Goal: Information Seeking & Learning: Find specific fact

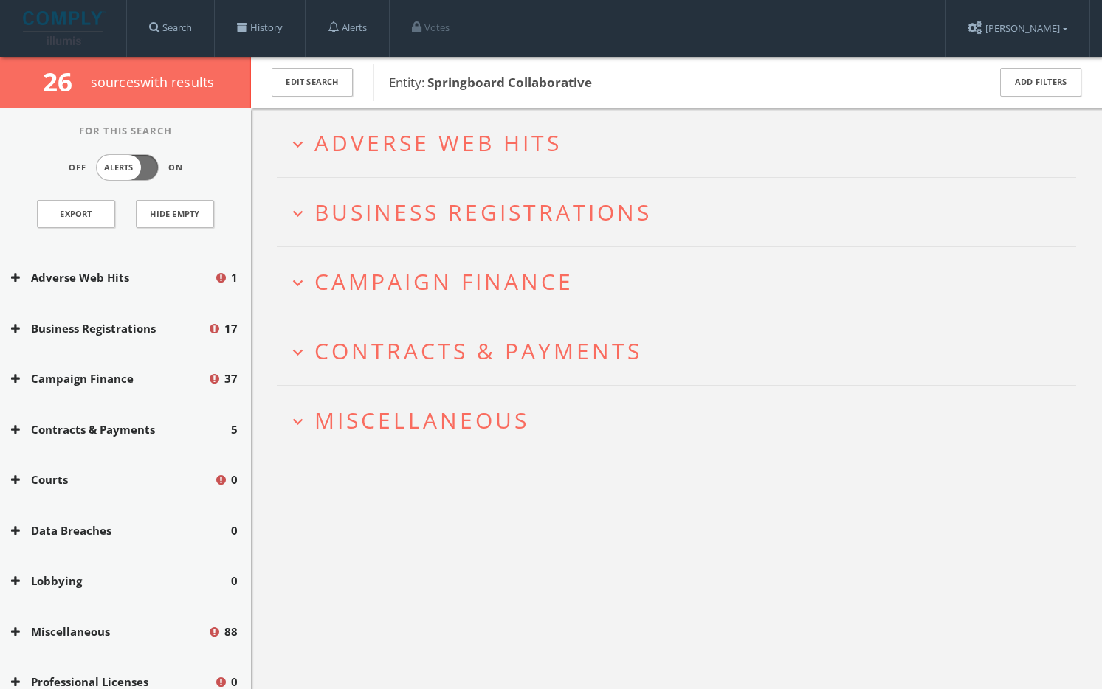
click at [378, 439] on h2 "expand_more Miscellaneous" at bounding box center [676, 420] width 799 height 69
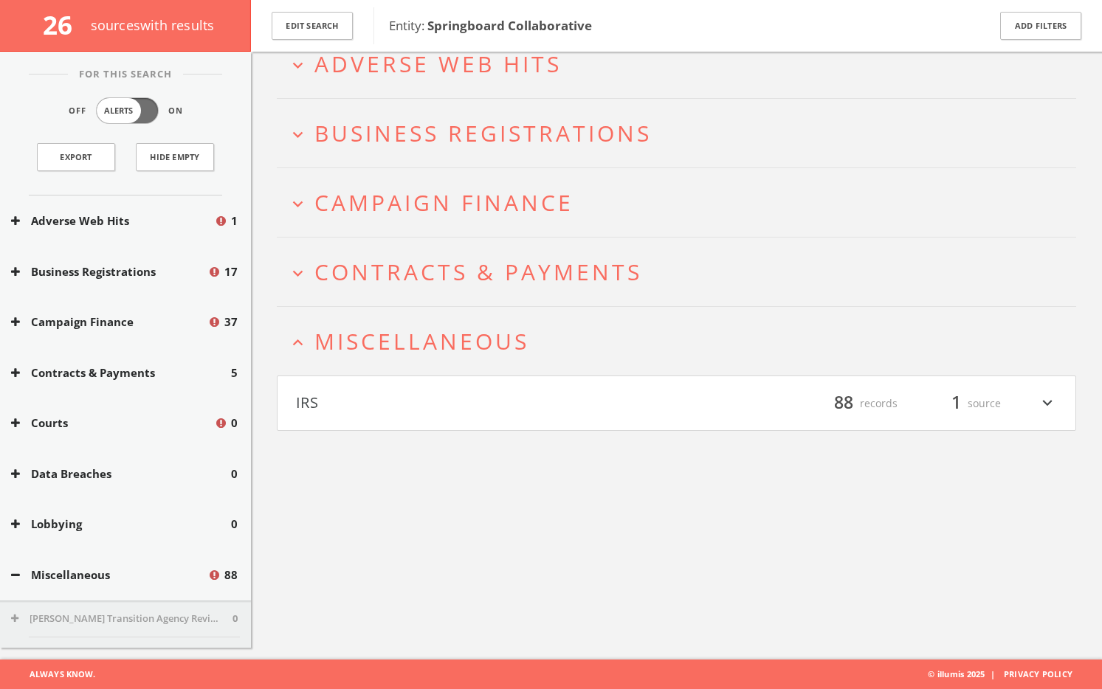
click at [381, 401] on button "IRS" at bounding box center [486, 403] width 381 height 25
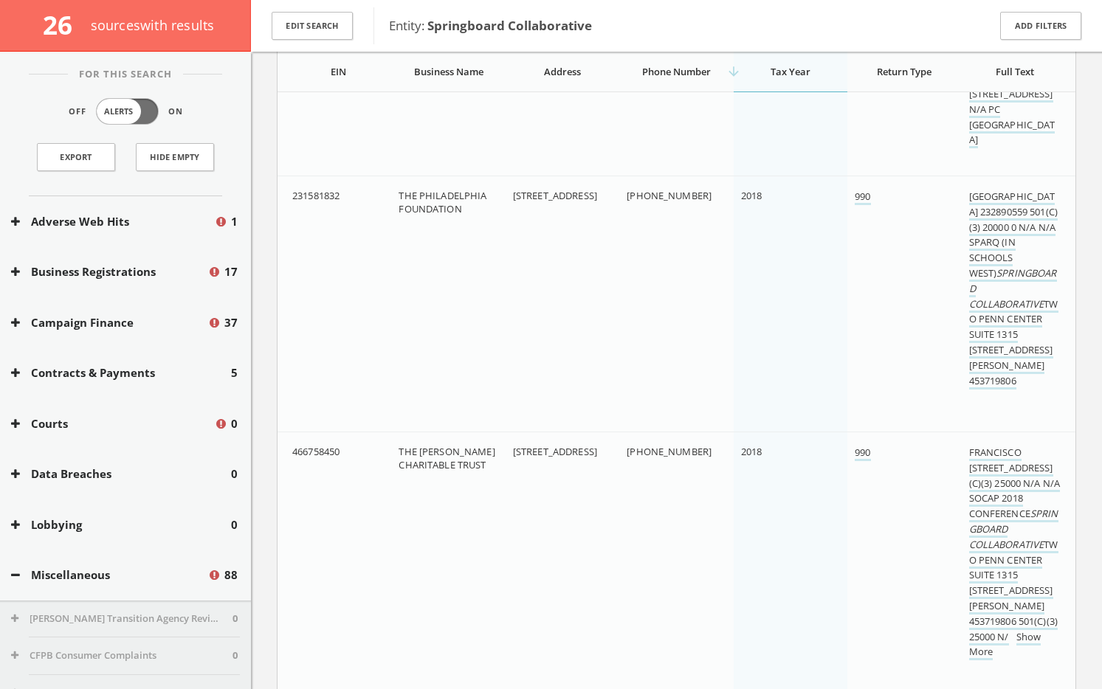
scroll to position [4316, 0]
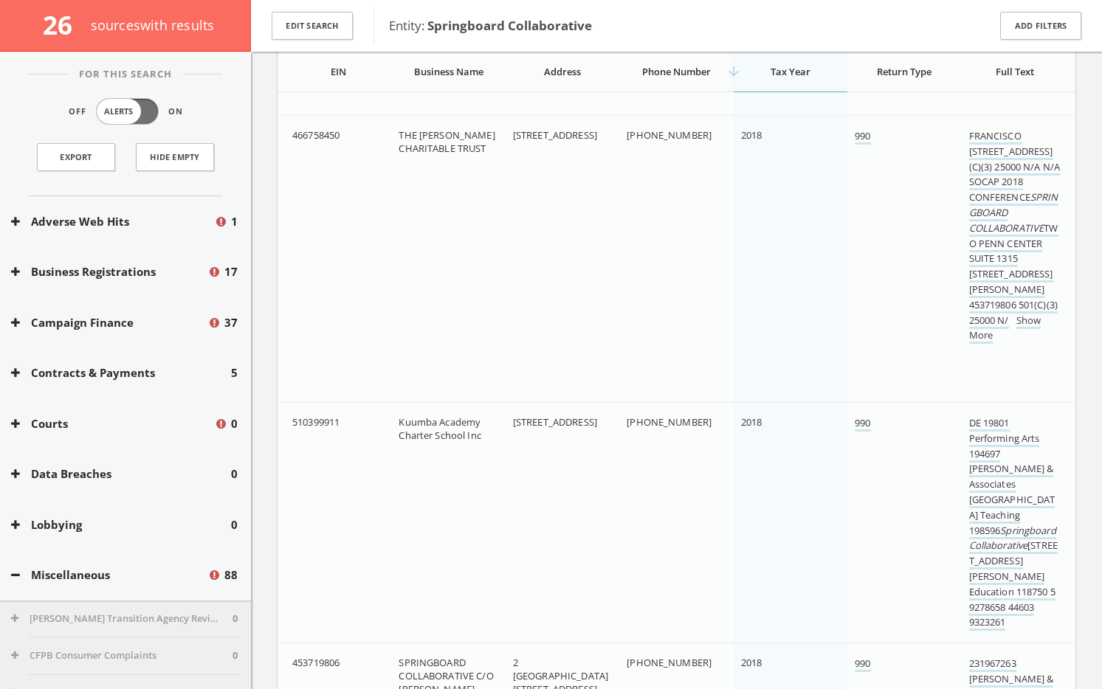
click at [57, 564] on div "Miscellaneous 88" at bounding box center [125, 575] width 251 height 51
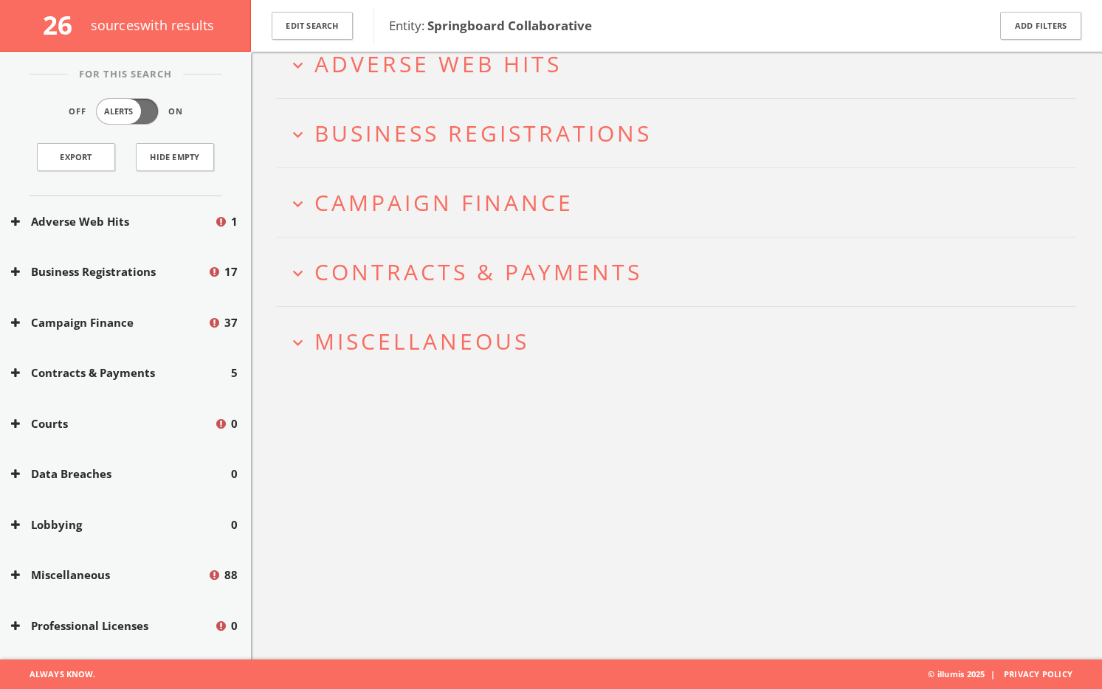
click at [575, 290] on h2 "expand_more Contracts & Payments" at bounding box center [676, 272] width 799 height 69
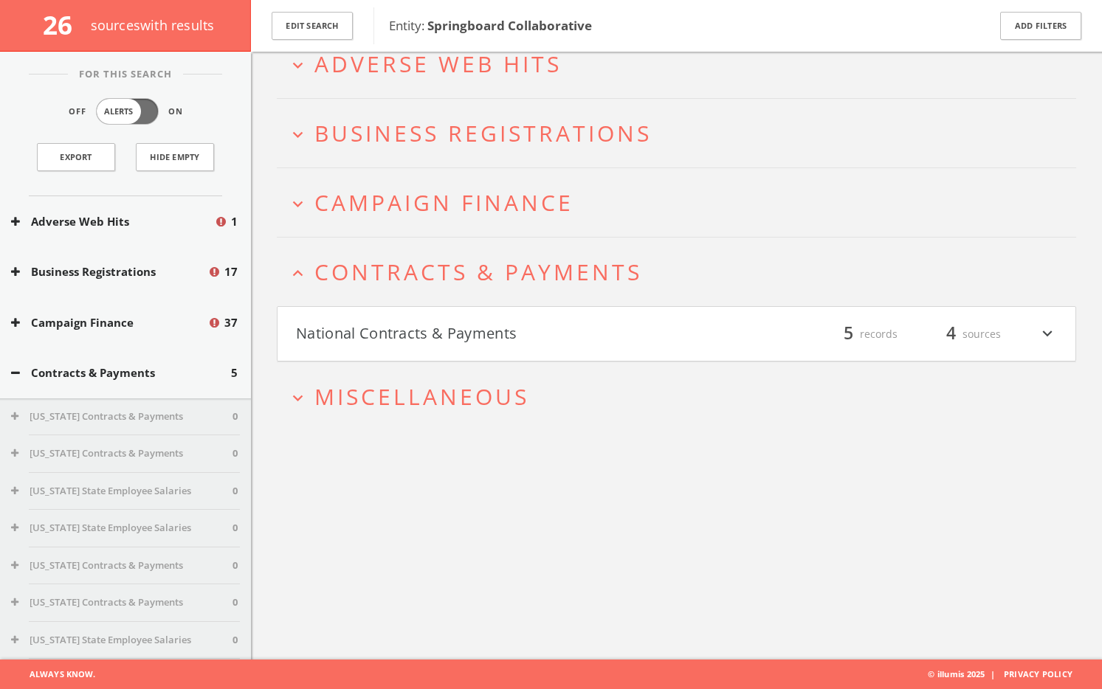
click at [568, 325] on button "National Contracts & Payments" at bounding box center [486, 334] width 381 height 25
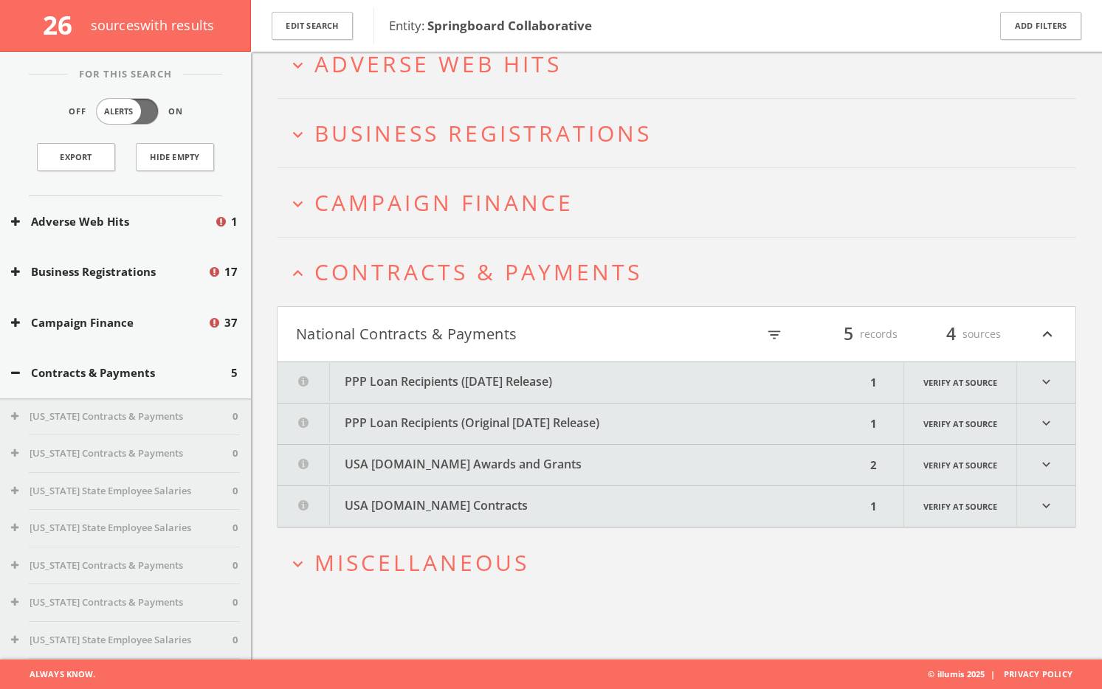
click at [491, 420] on button "PPP Loan Recipients (Original [DATE] Release)" at bounding box center [571, 424] width 588 height 41
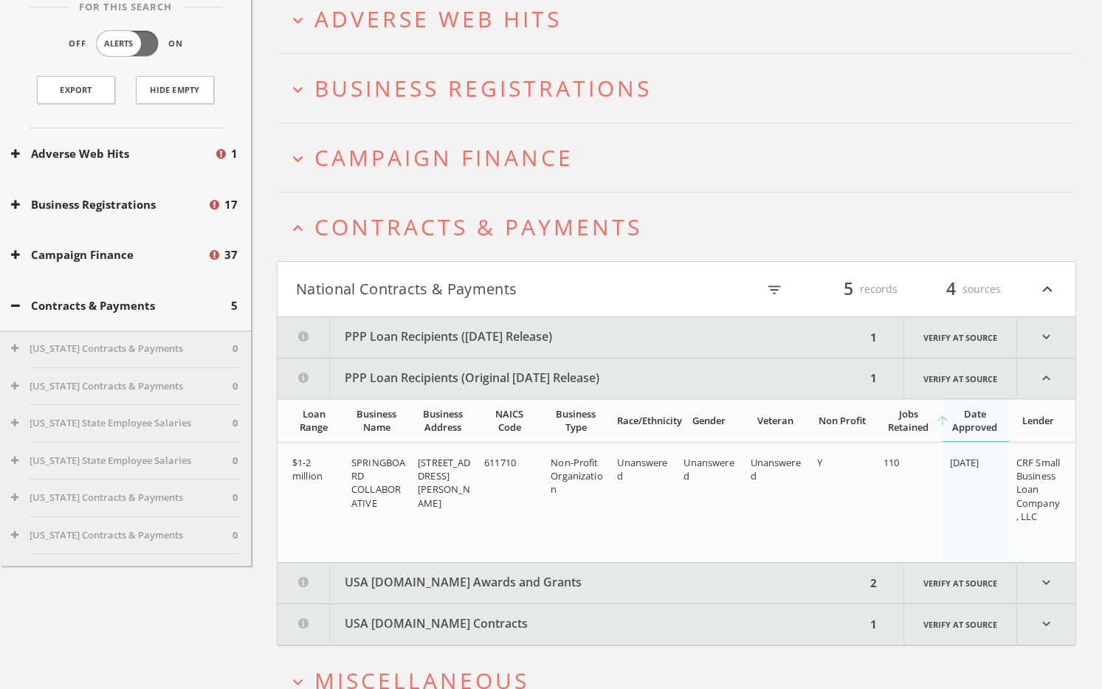
scroll to position [0, 0]
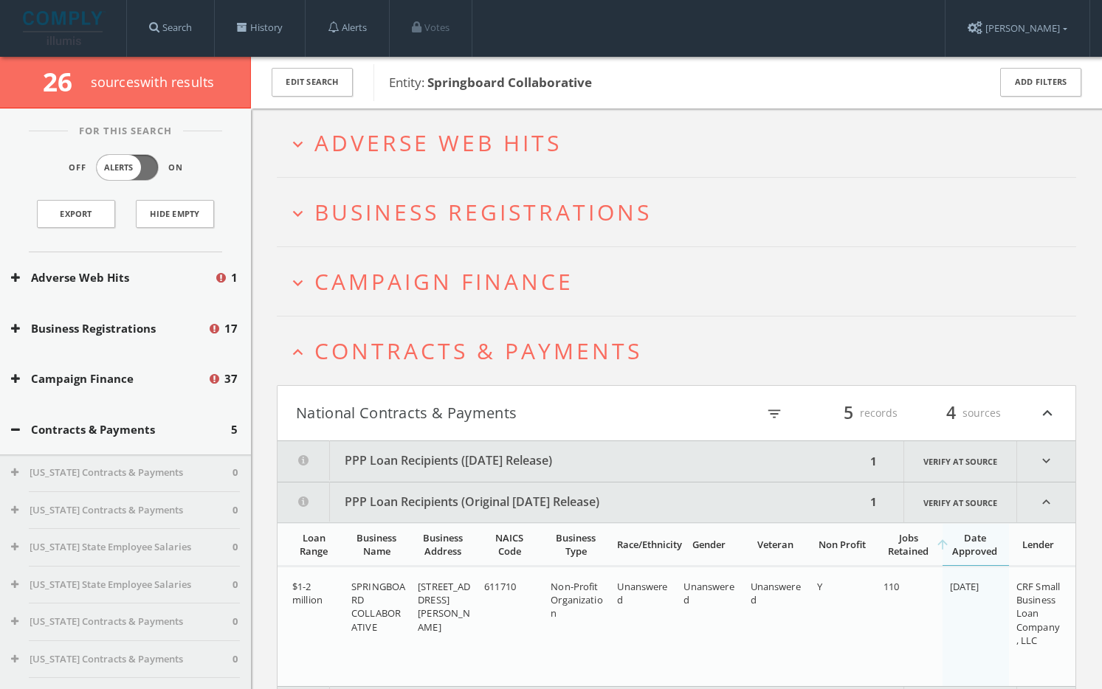
click at [473, 334] on h2 "expand_less Contracts & Payments" at bounding box center [676, 351] width 799 height 69
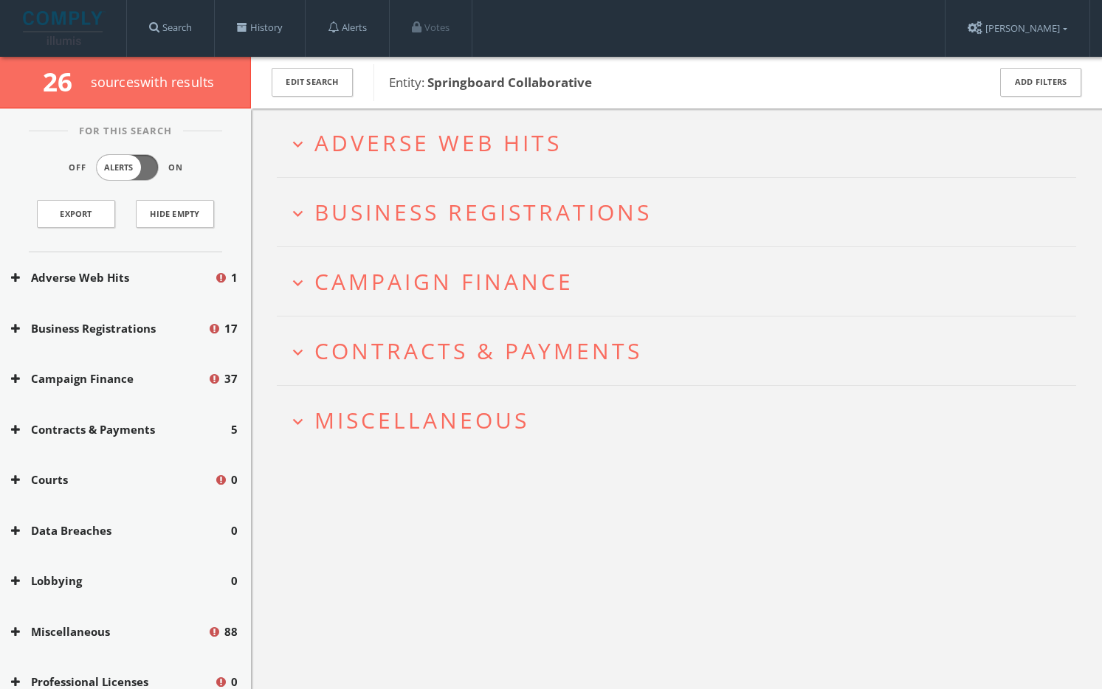
click at [472, 289] on span "Campaign Finance" at bounding box center [443, 281] width 259 height 30
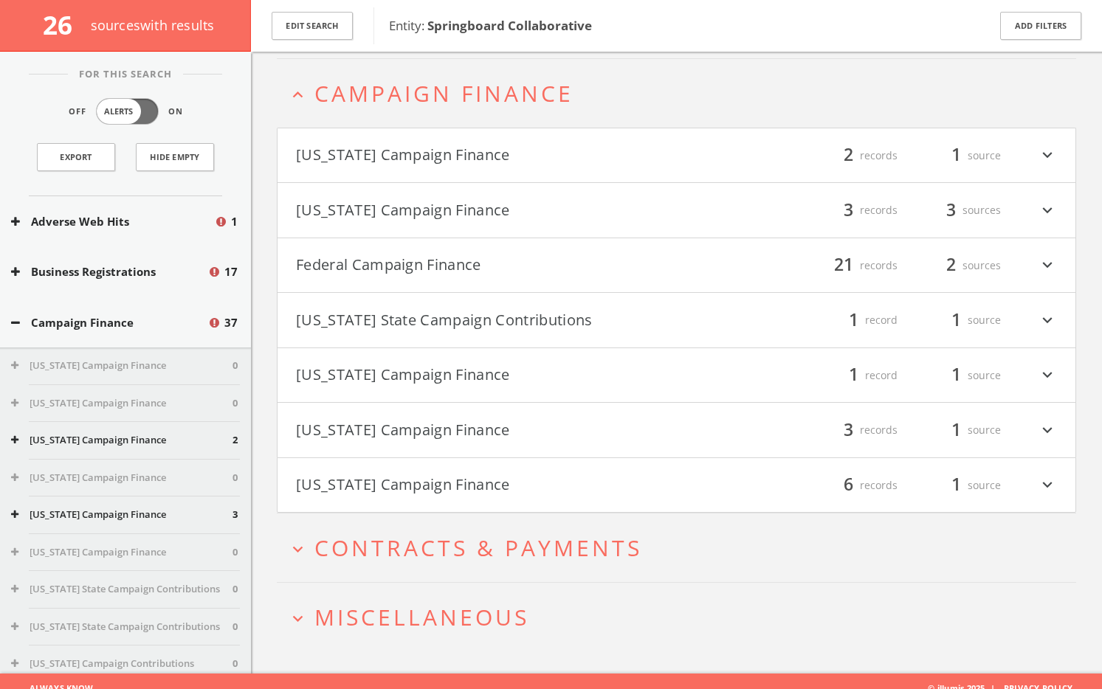
click at [466, 280] on h4 "Federal Campaign Finance filter_list 21 records 2 sources expand_more" at bounding box center [676, 265] width 798 height 55
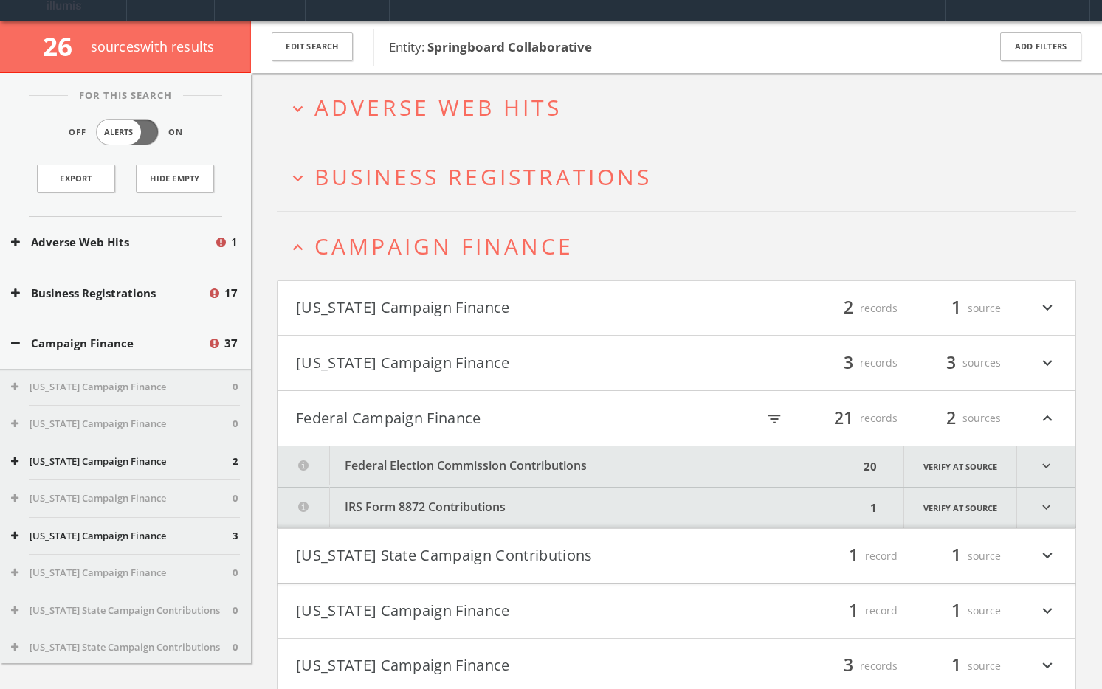
scroll to position [10, 0]
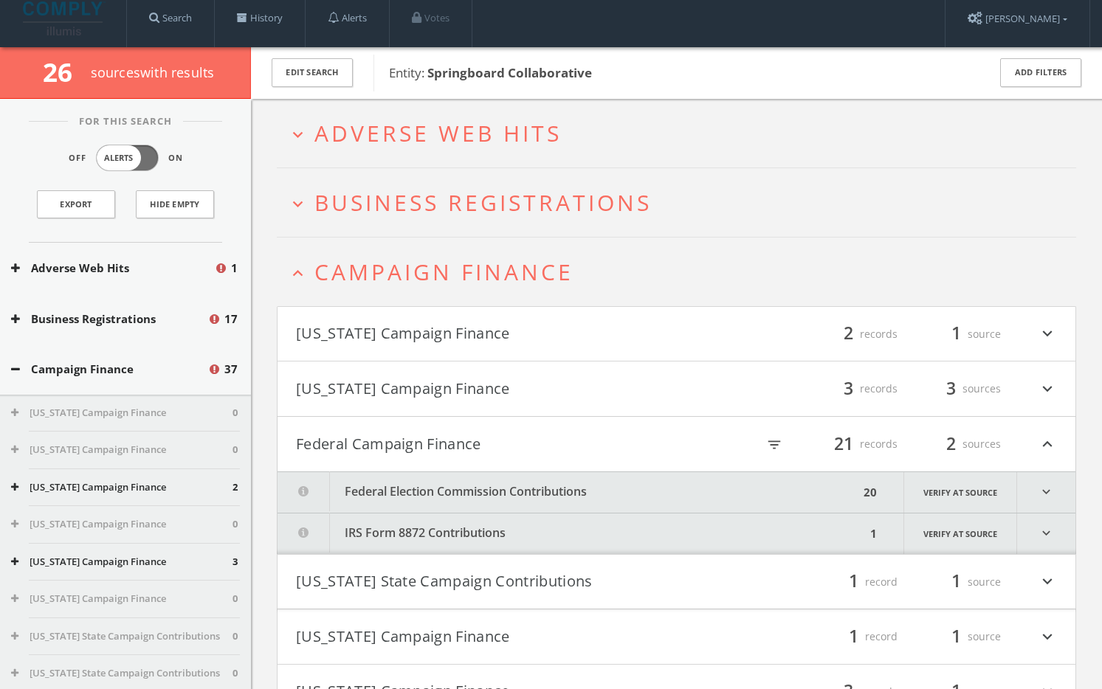
click at [470, 260] on span "Campaign Finance" at bounding box center [443, 272] width 259 height 30
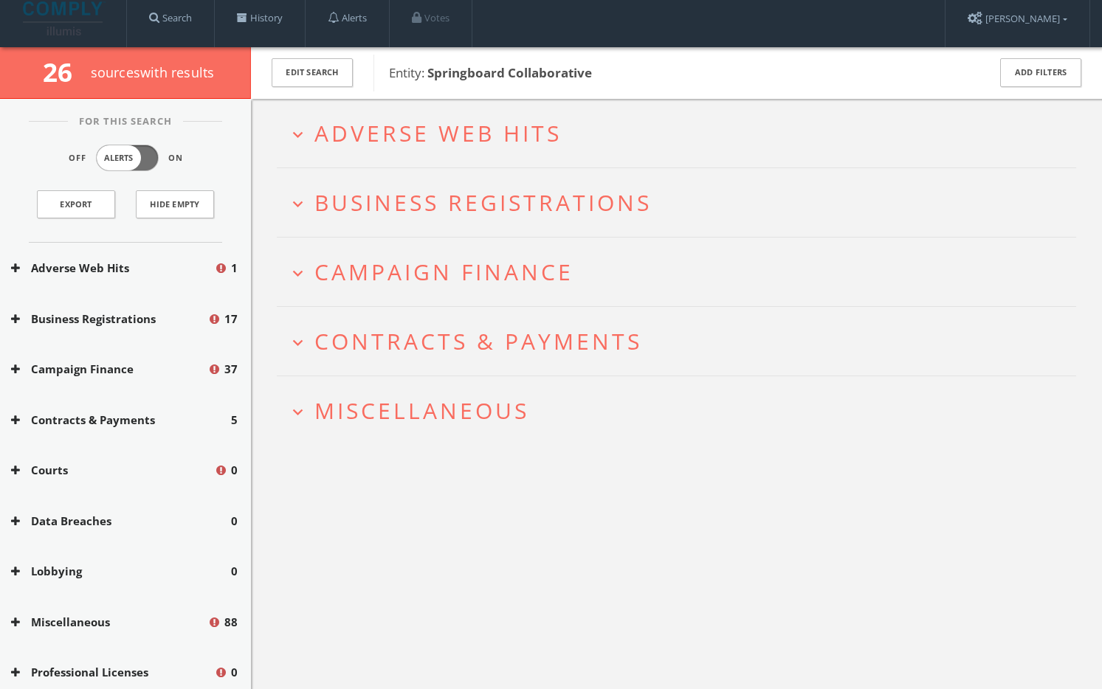
click at [519, 136] on span "Adverse Web Hits" at bounding box center [437, 133] width 247 height 30
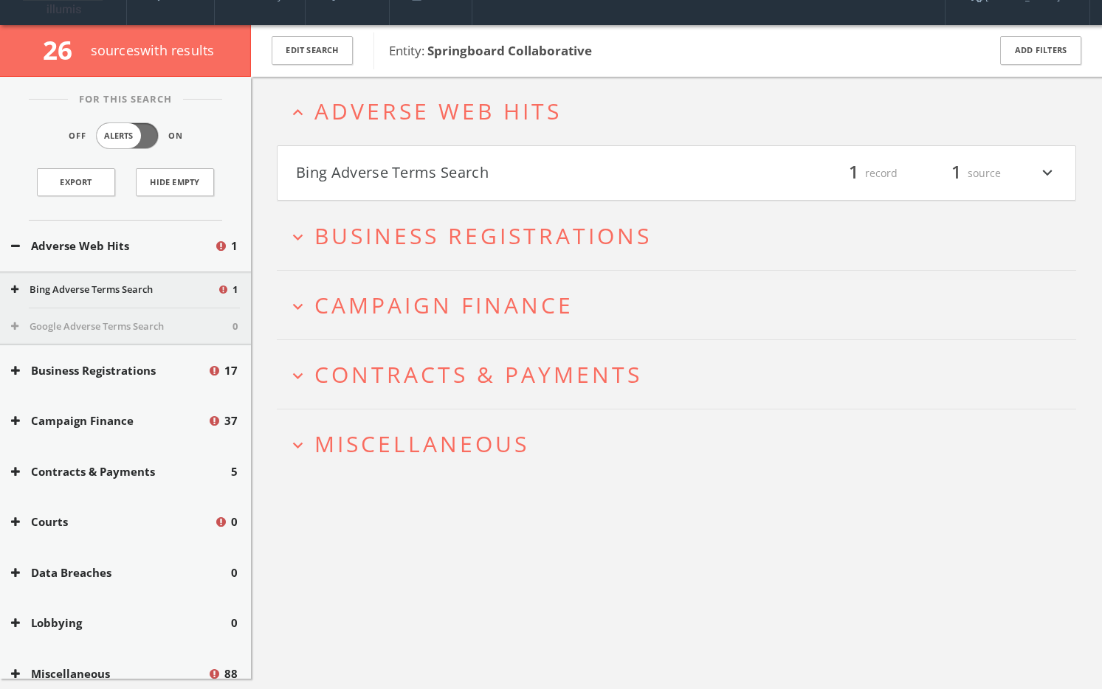
click at [545, 188] on h4 "Bing Adverse Terms Search filter_list 1 record 1 source expand_more" at bounding box center [676, 173] width 798 height 55
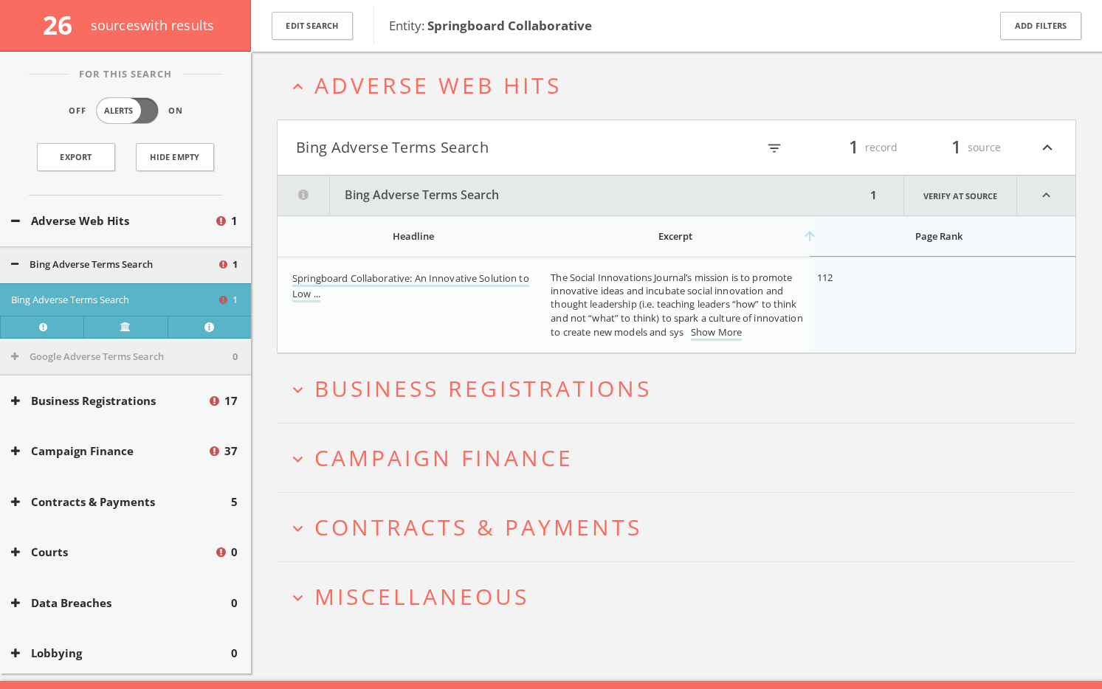
scroll to position [86, 0]
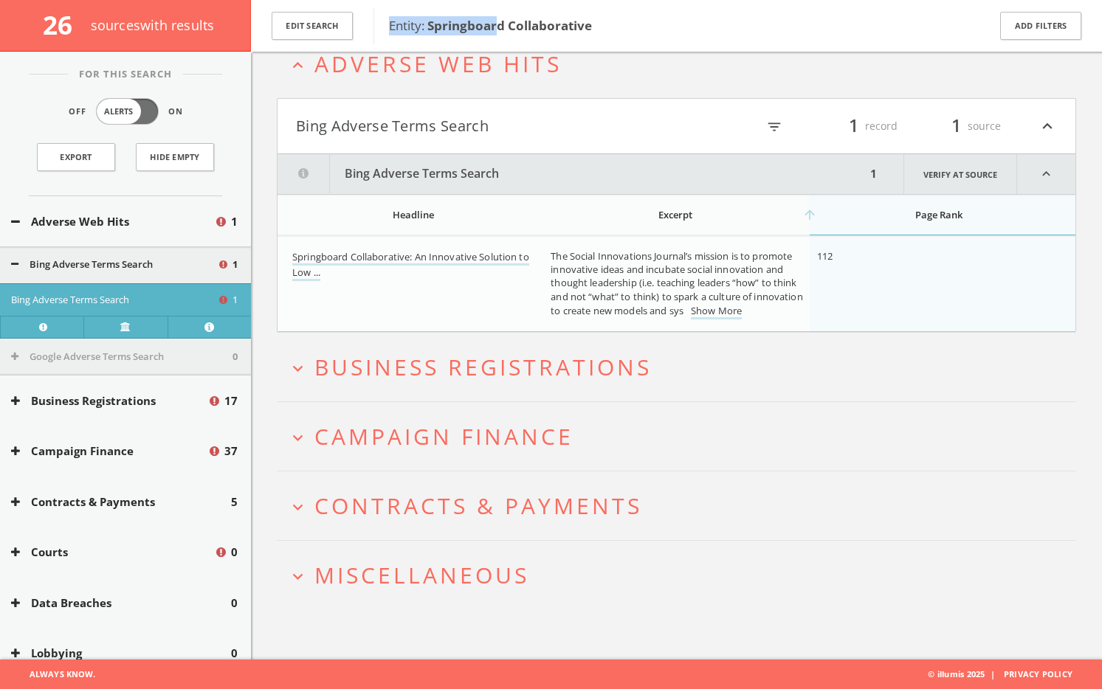
drag, startPoint x: 576, startPoint y: 24, endPoint x: 542, endPoint y: 31, distance: 34.7
click at [502, 27] on div "Entity: Springboard Collaborative" at bounding box center [670, 25] width 595 height 37
click at [542, 32] on b "Springboard Collaborative" at bounding box center [509, 25] width 165 height 17
drag, startPoint x: 609, startPoint y: 29, endPoint x: 426, endPoint y: 30, distance: 183.7
click at [426, 30] on span "Entity: Springboard Collaborative" at bounding box center [678, 25] width 579 height 19
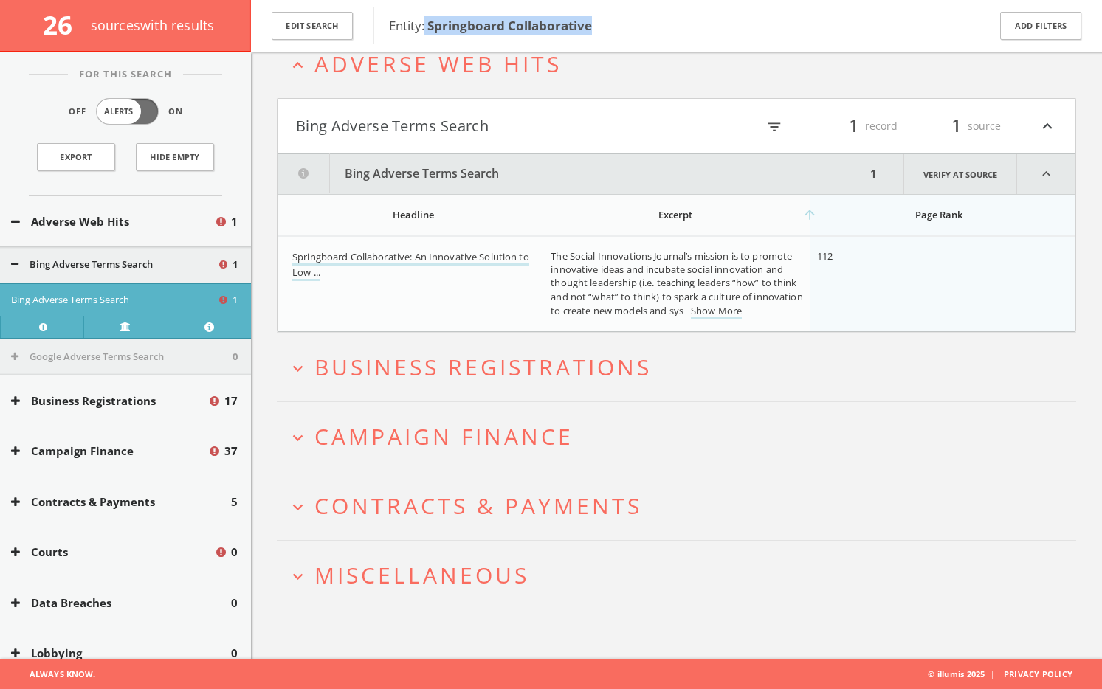
copy span "Springboard Collaborative"
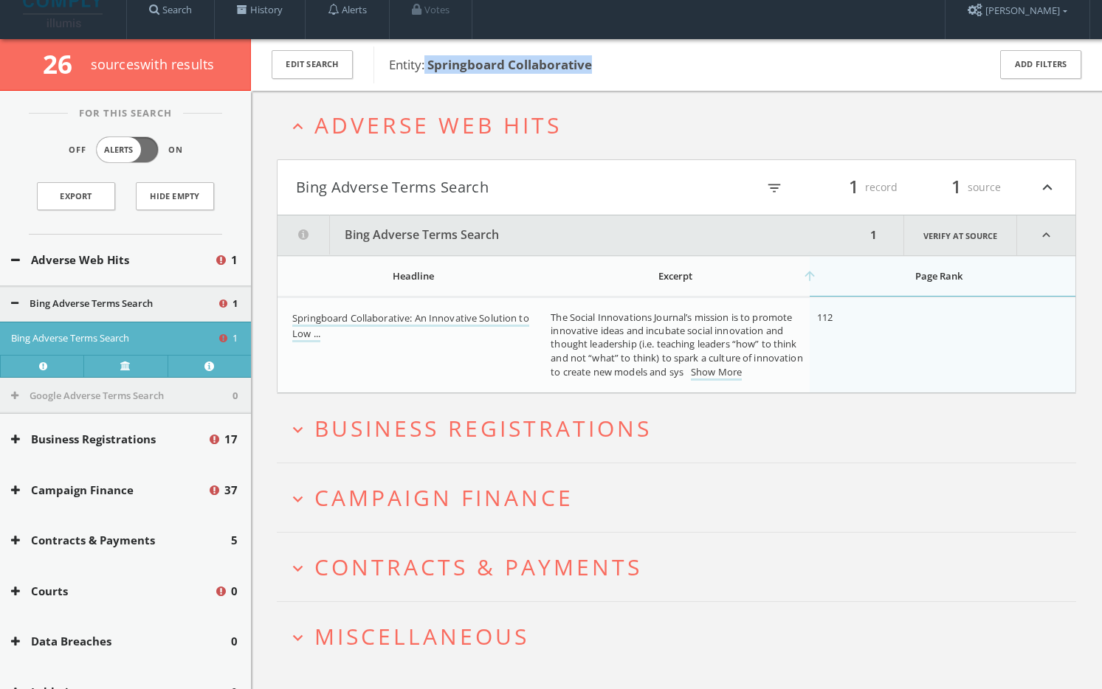
scroll to position [0, 0]
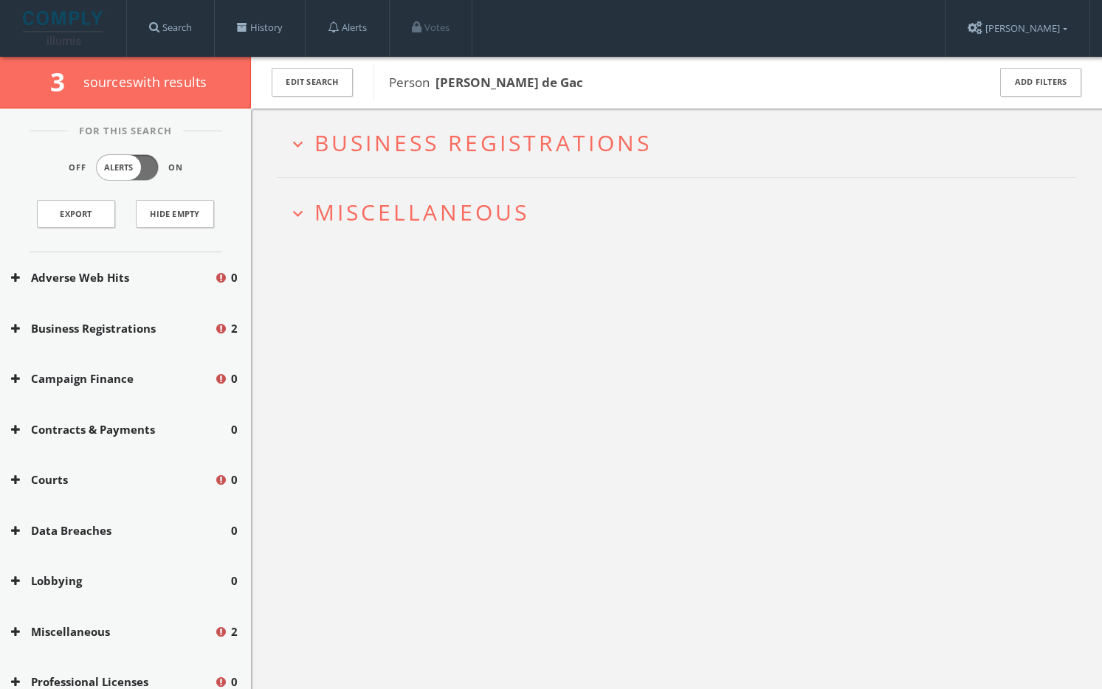
drag, startPoint x: 584, startPoint y: 86, endPoint x: 437, endPoint y: 88, distance: 146.9
click at [437, 88] on span "Person Alejandro Gibes de Gac" at bounding box center [678, 82] width 579 height 19
click at [426, 183] on h2 "expand_more Miscellaneous" at bounding box center [676, 212] width 799 height 69
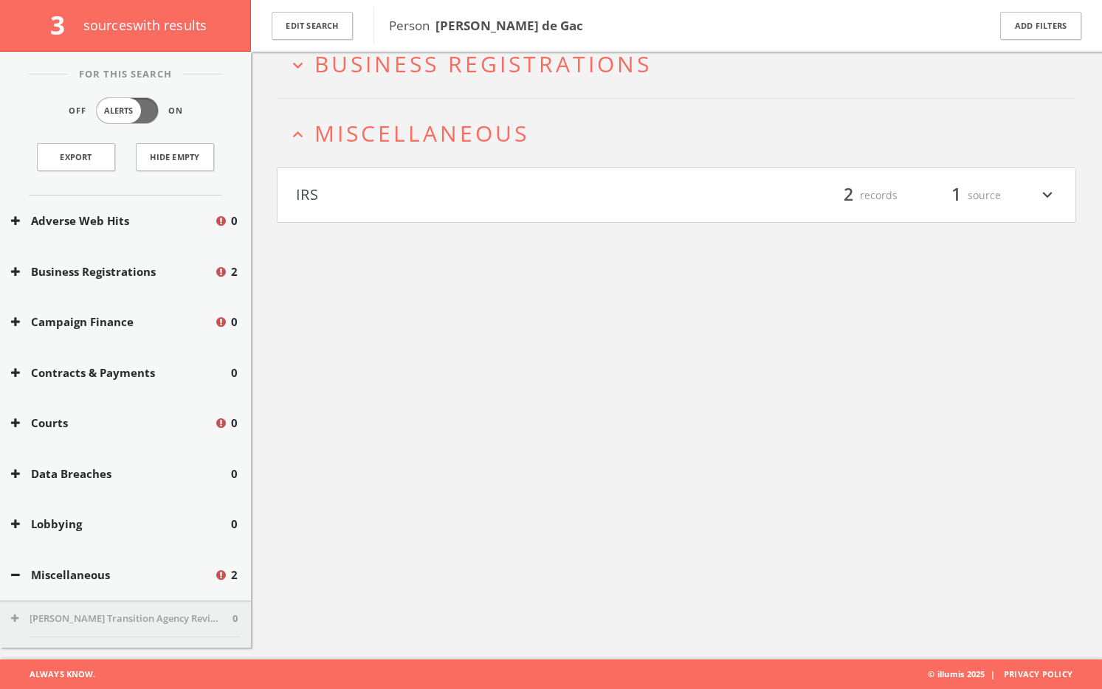
click at [449, 91] on h2 "expand_more Business Registrations" at bounding box center [676, 64] width 799 height 69
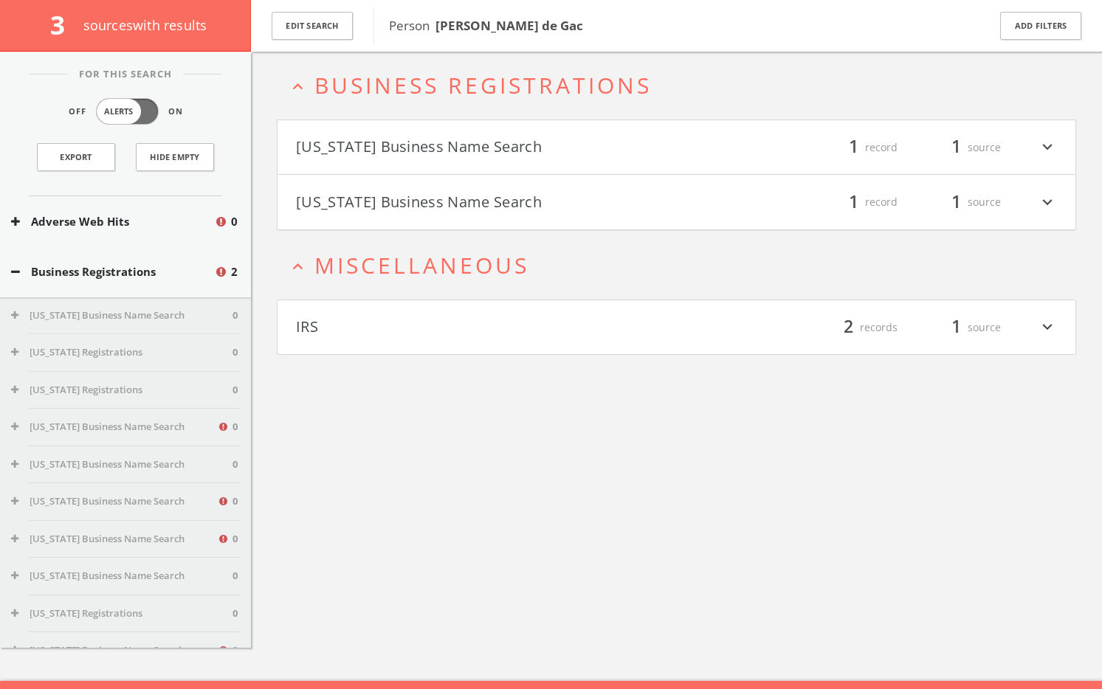
scroll to position [64, 0]
click at [421, 327] on button "IRS" at bounding box center [486, 328] width 381 height 25
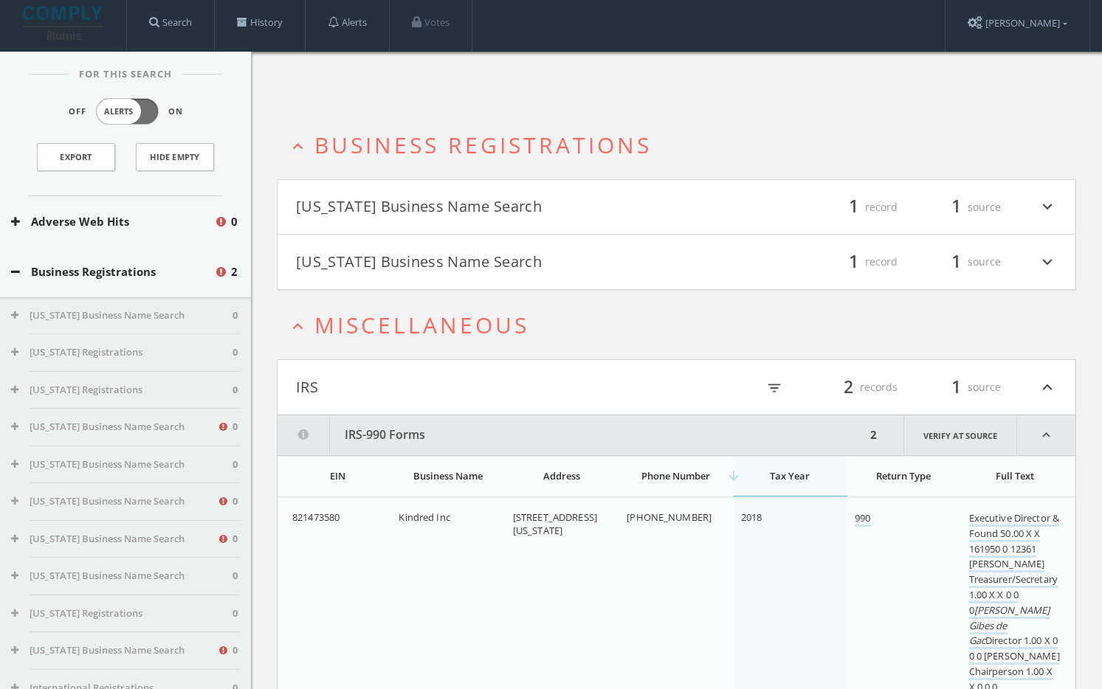
scroll to position [0, 0]
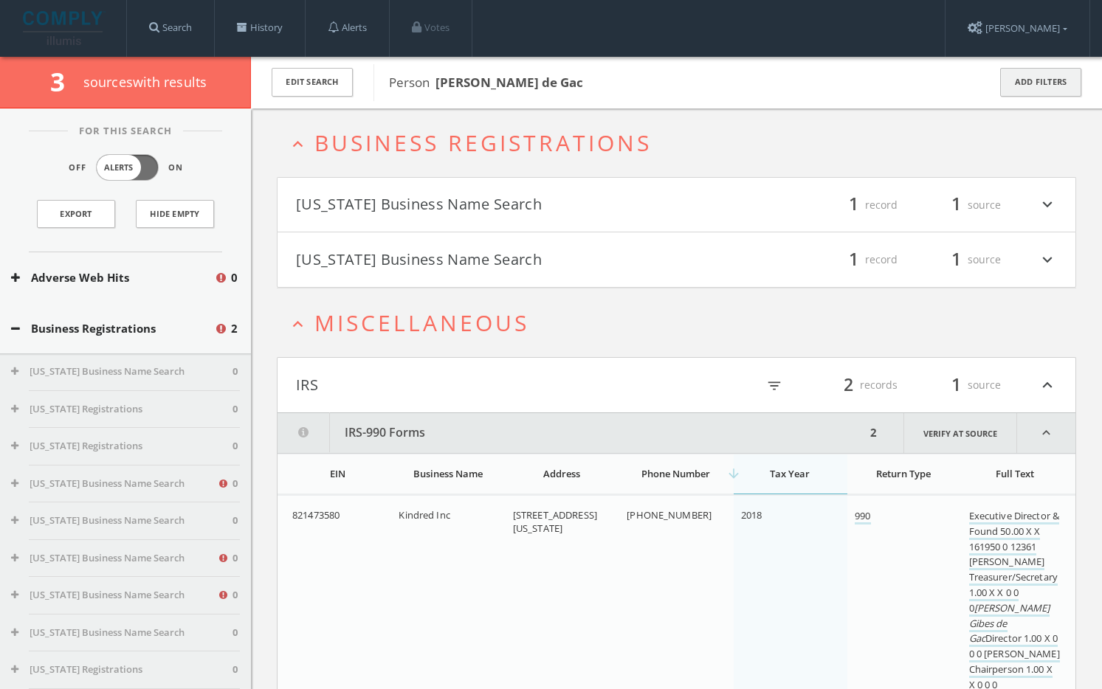
click at [1039, 78] on button "Add Filters" at bounding box center [1040, 82] width 81 height 29
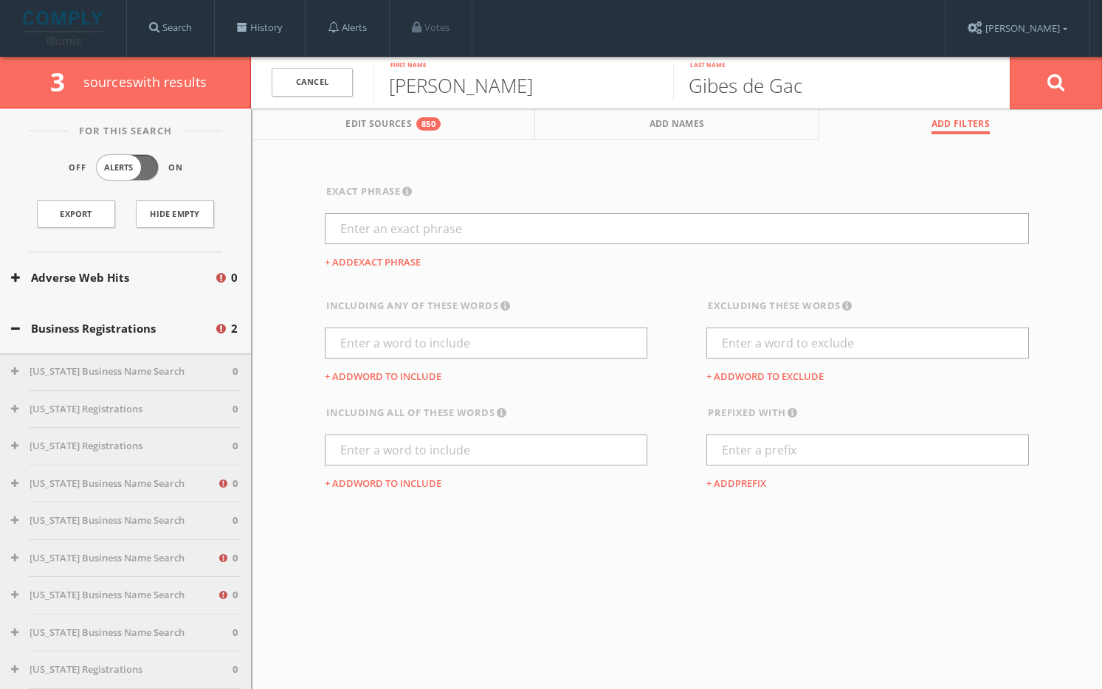
click at [792, 83] on input "Gibes de Gac" at bounding box center [823, 82] width 300 height 38
type input "Gibes de"
click at [439, 131] on button "Edit Sources 850" at bounding box center [393, 124] width 283 height 32
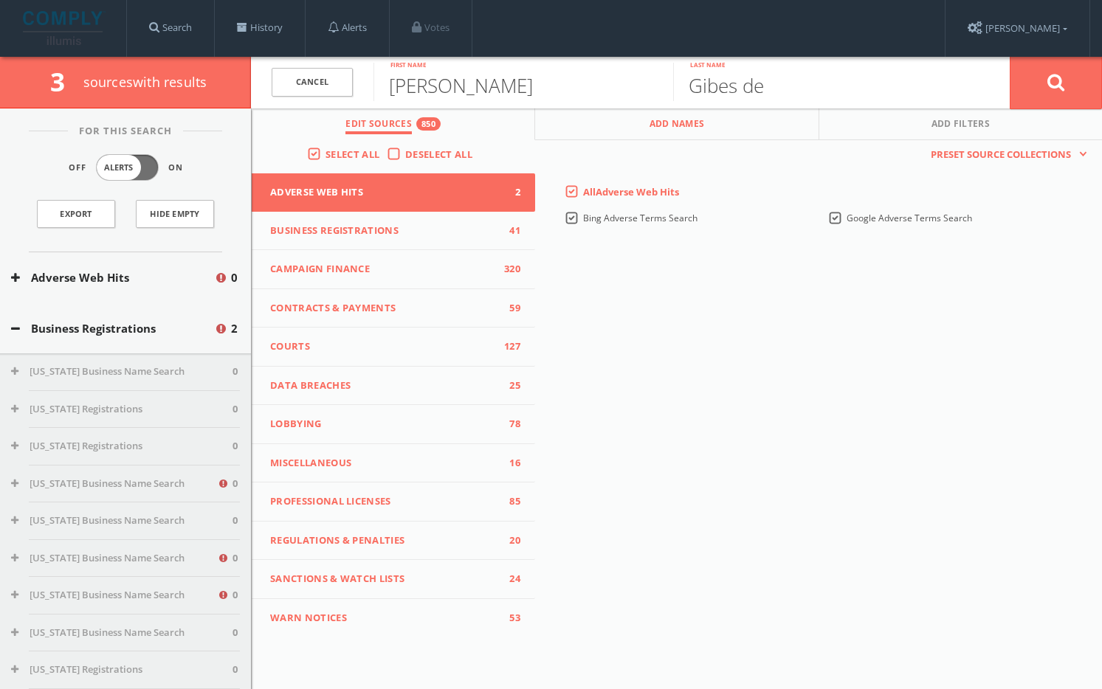
click at [599, 128] on button "Add Names" at bounding box center [676, 124] width 283 height 32
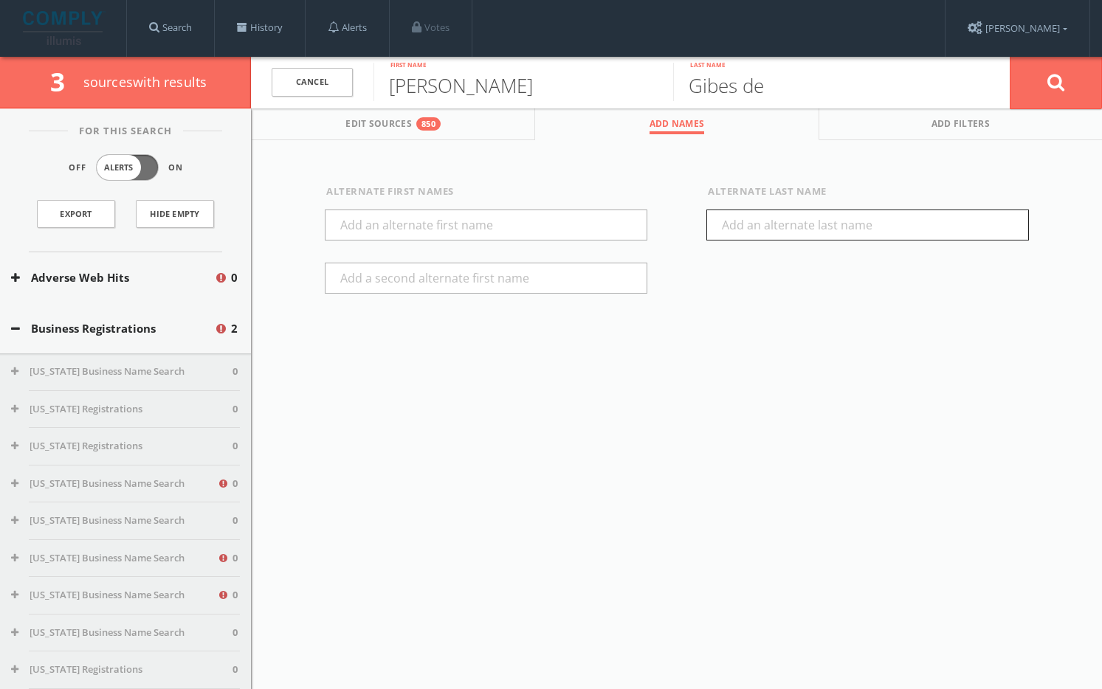
paste input "Gac"
type input "Gac"
click at [1065, 93] on button at bounding box center [1055, 82] width 92 height 53
